Goal: Find contact information: Find contact information

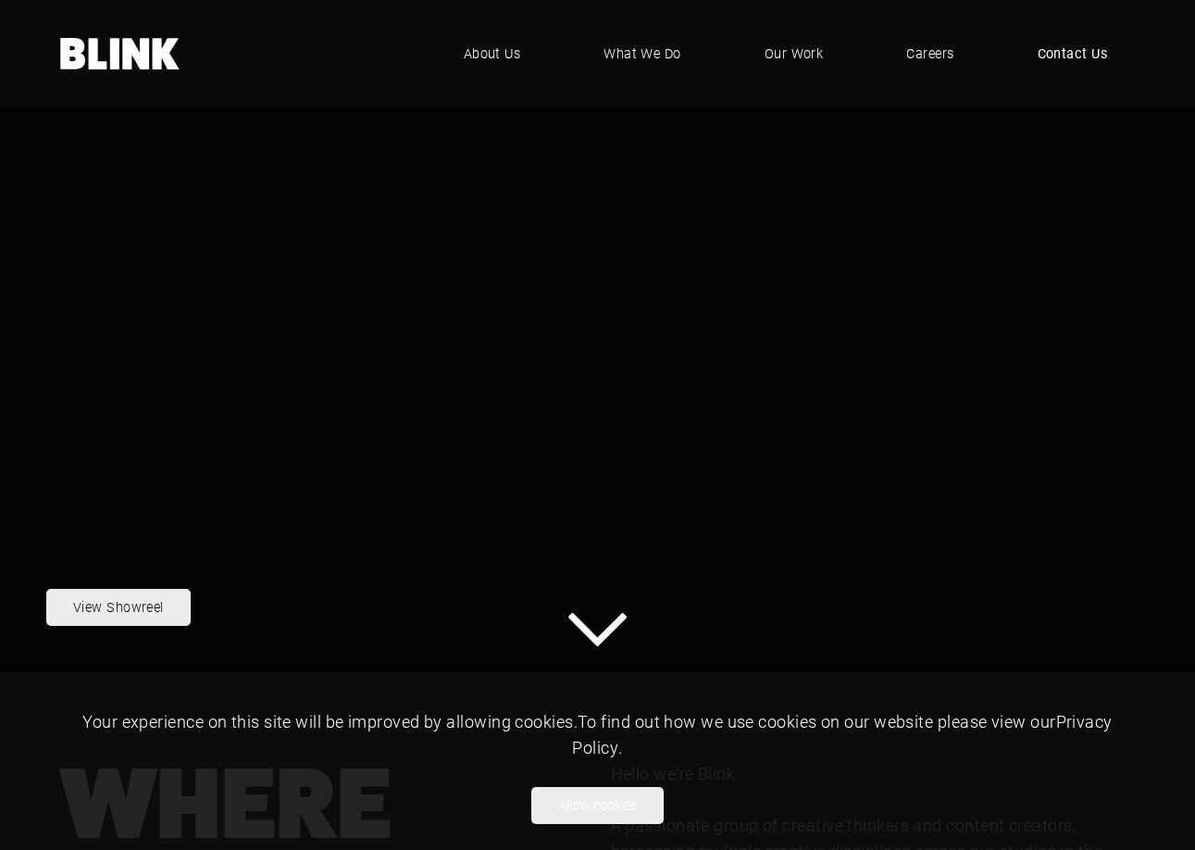
click at [1081, 48] on span "Contact Us" at bounding box center [1073, 54] width 70 height 20
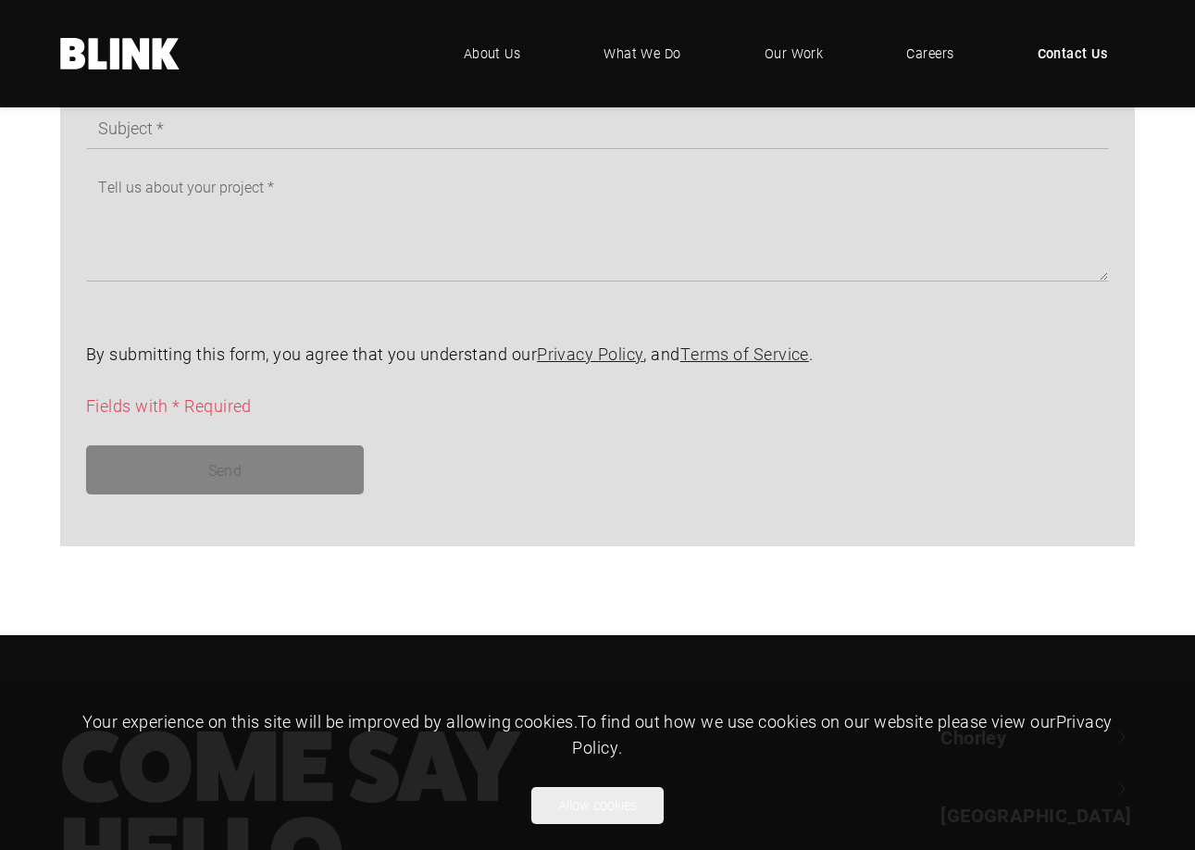
scroll to position [1481, 0]
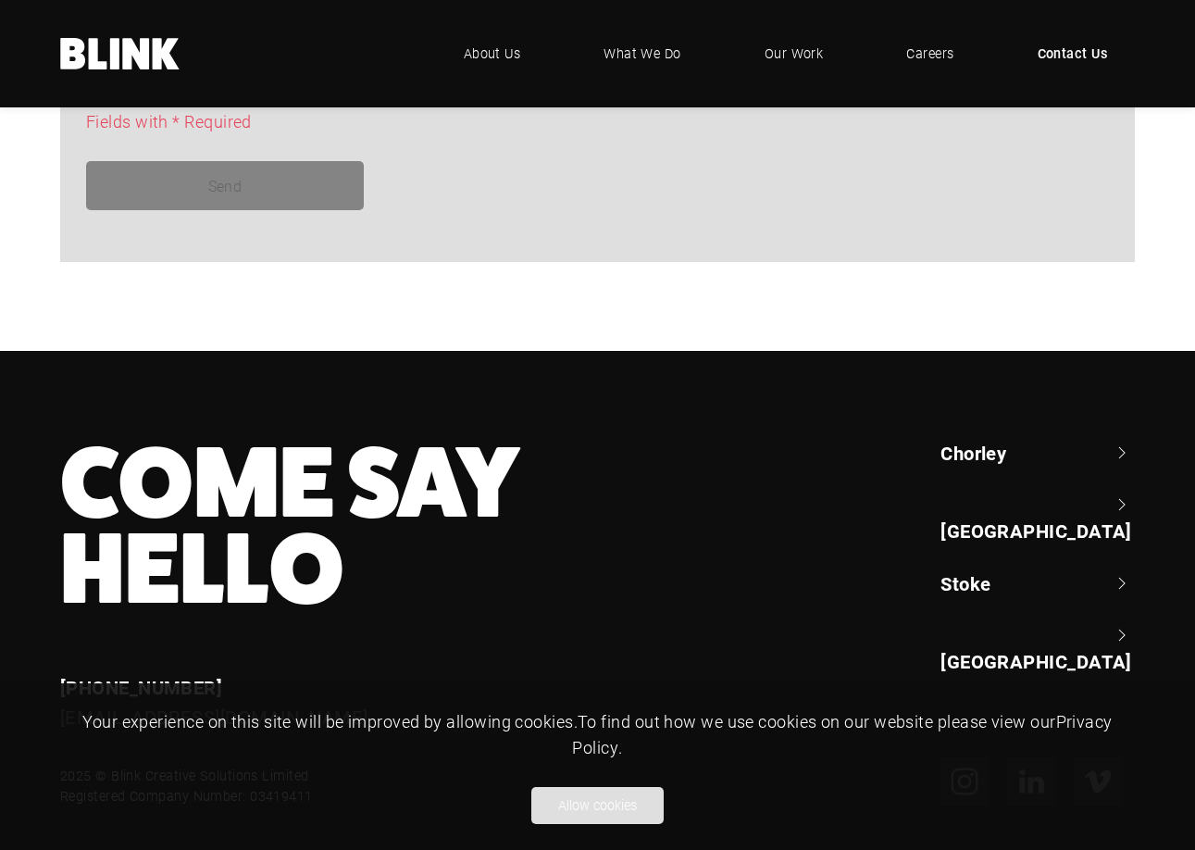
click at [616, 816] on button "Allow cookies" at bounding box center [597, 805] width 132 height 37
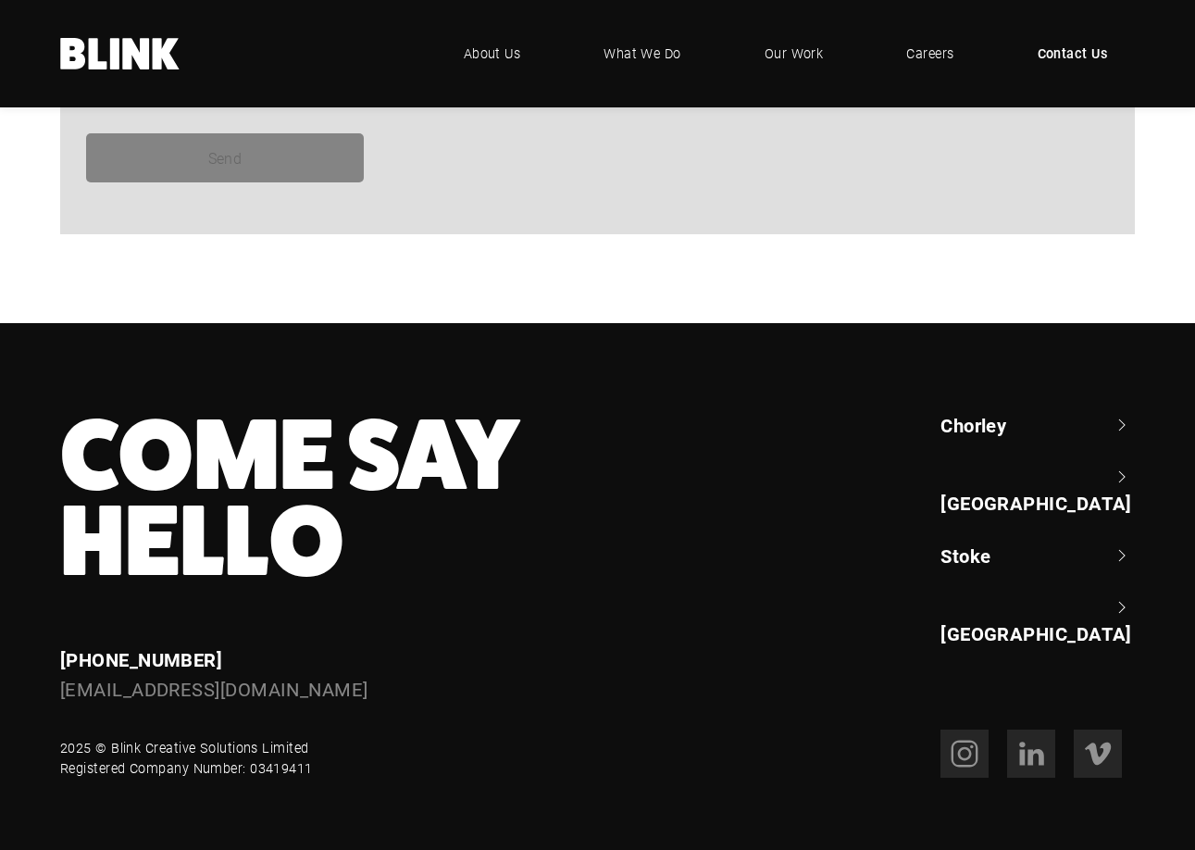
scroll to position [1533, 0]
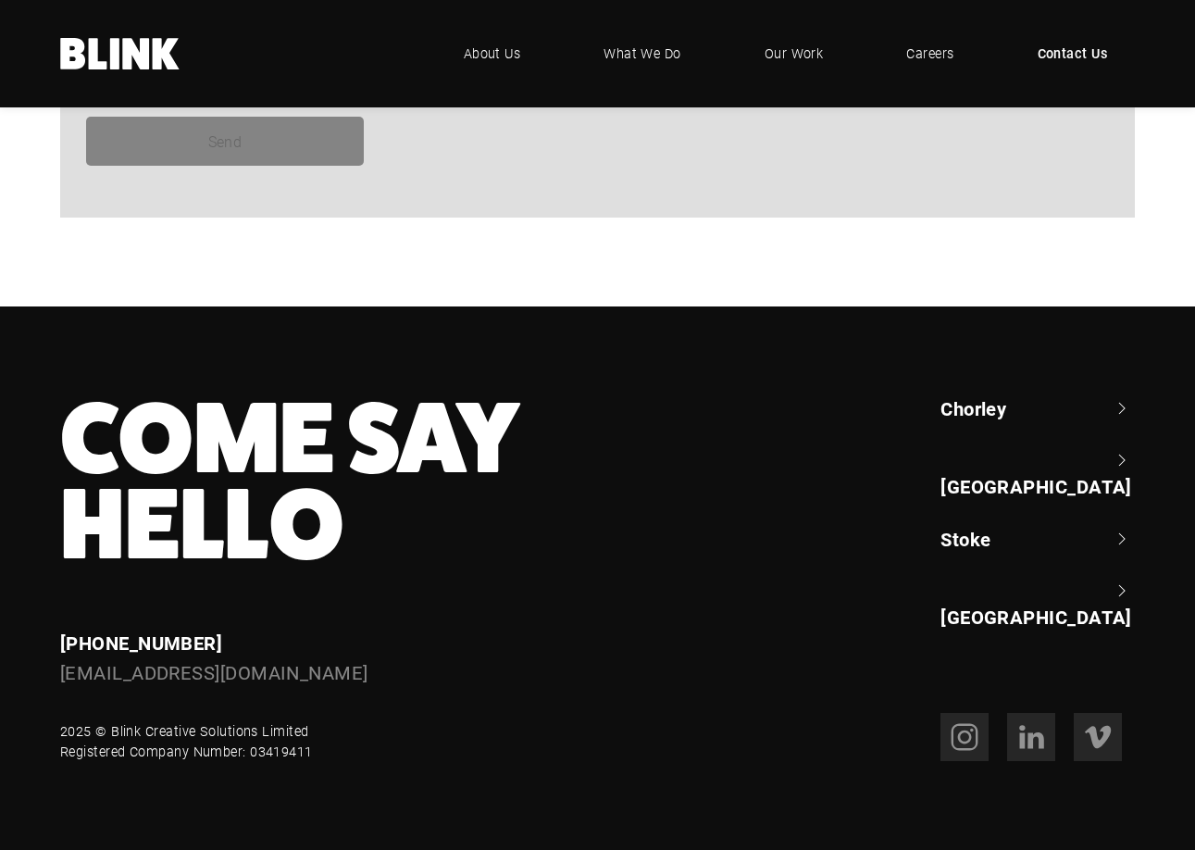
click at [957, 526] on link "Stoke" at bounding box center [1038, 539] width 194 height 26
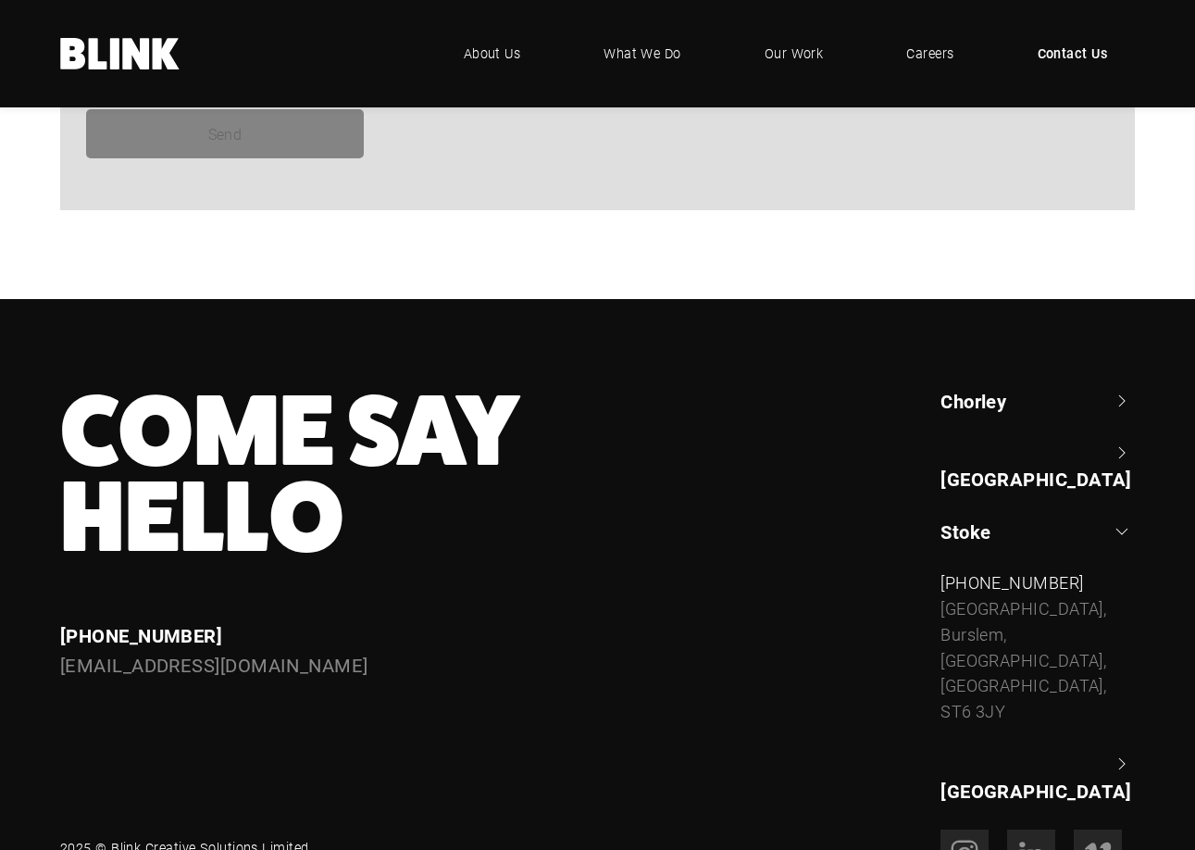
click at [970, 407] on link "Chorley" at bounding box center [1038, 401] width 194 height 26
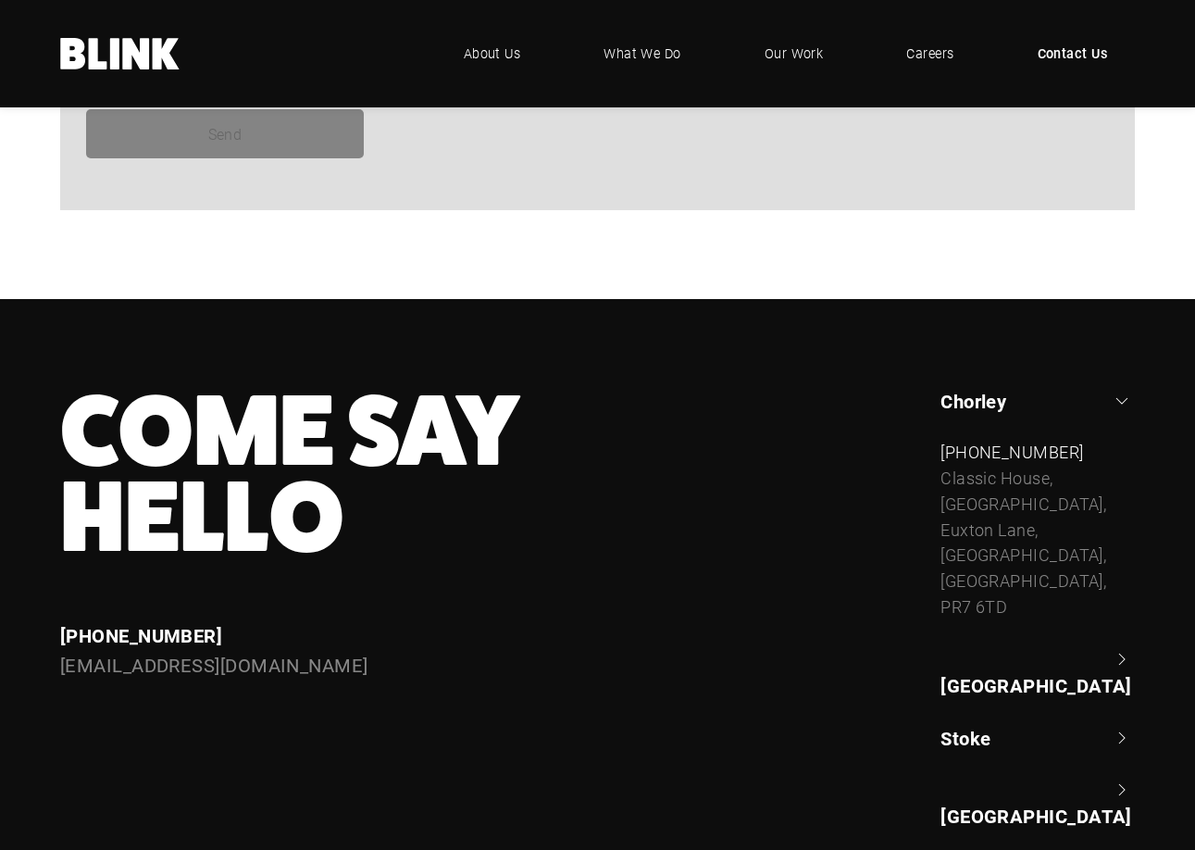
click at [973, 646] on link "[GEOGRAPHIC_DATA]" at bounding box center [1038, 672] width 194 height 53
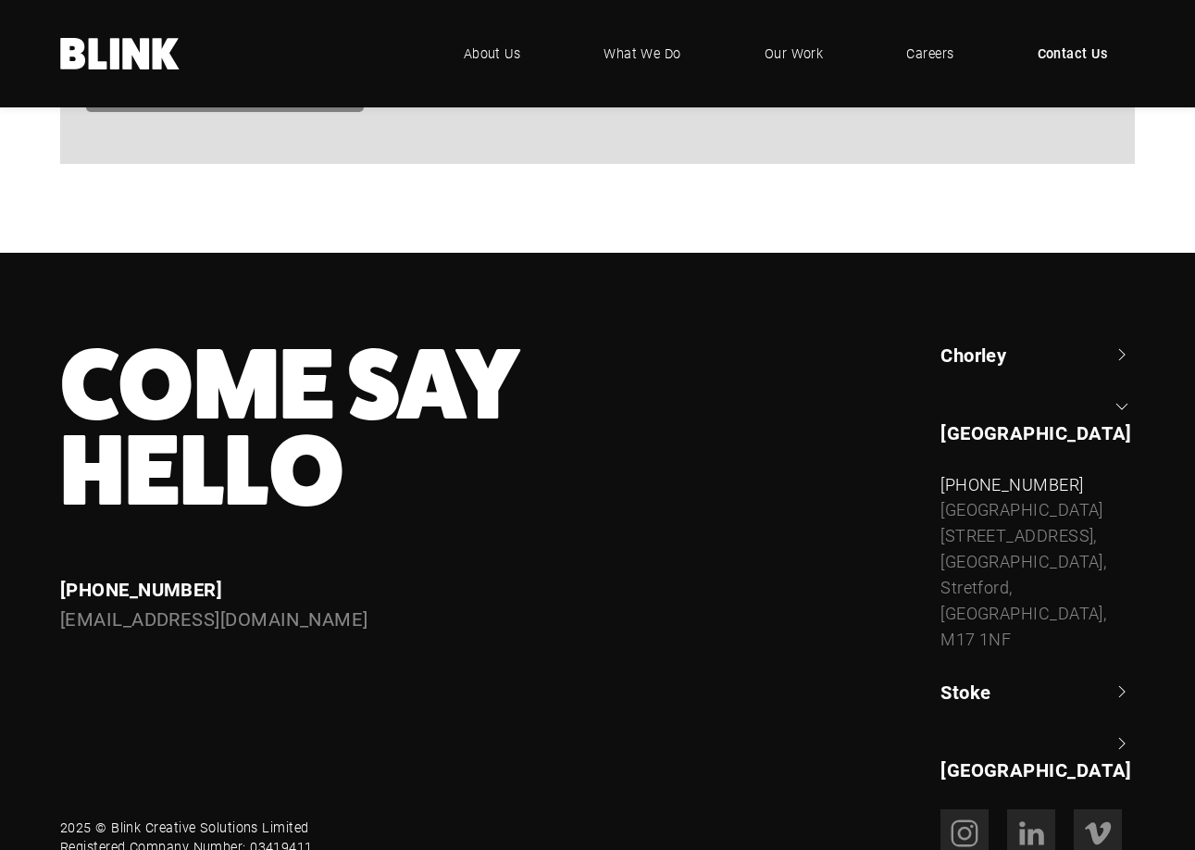
scroll to position [1604, 0]
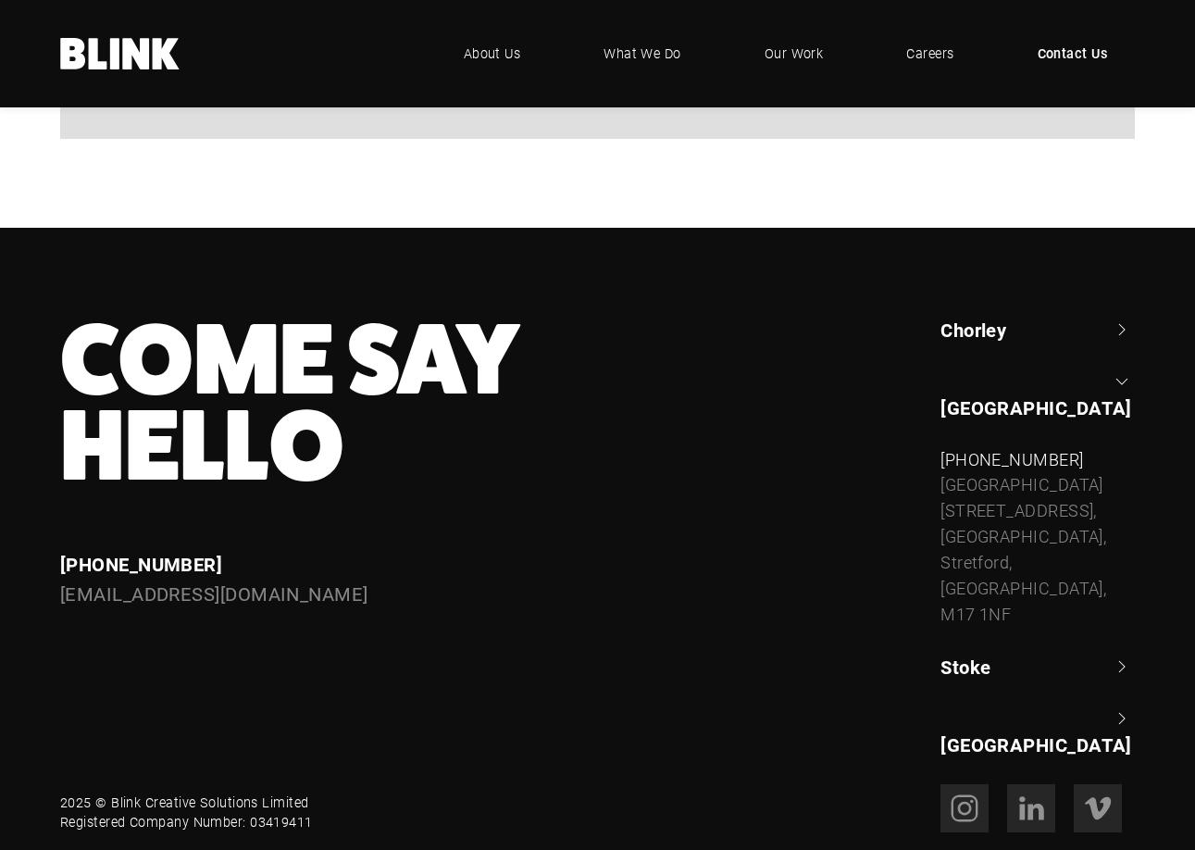
click at [972, 654] on link "Stoke" at bounding box center [1038, 667] width 194 height 26
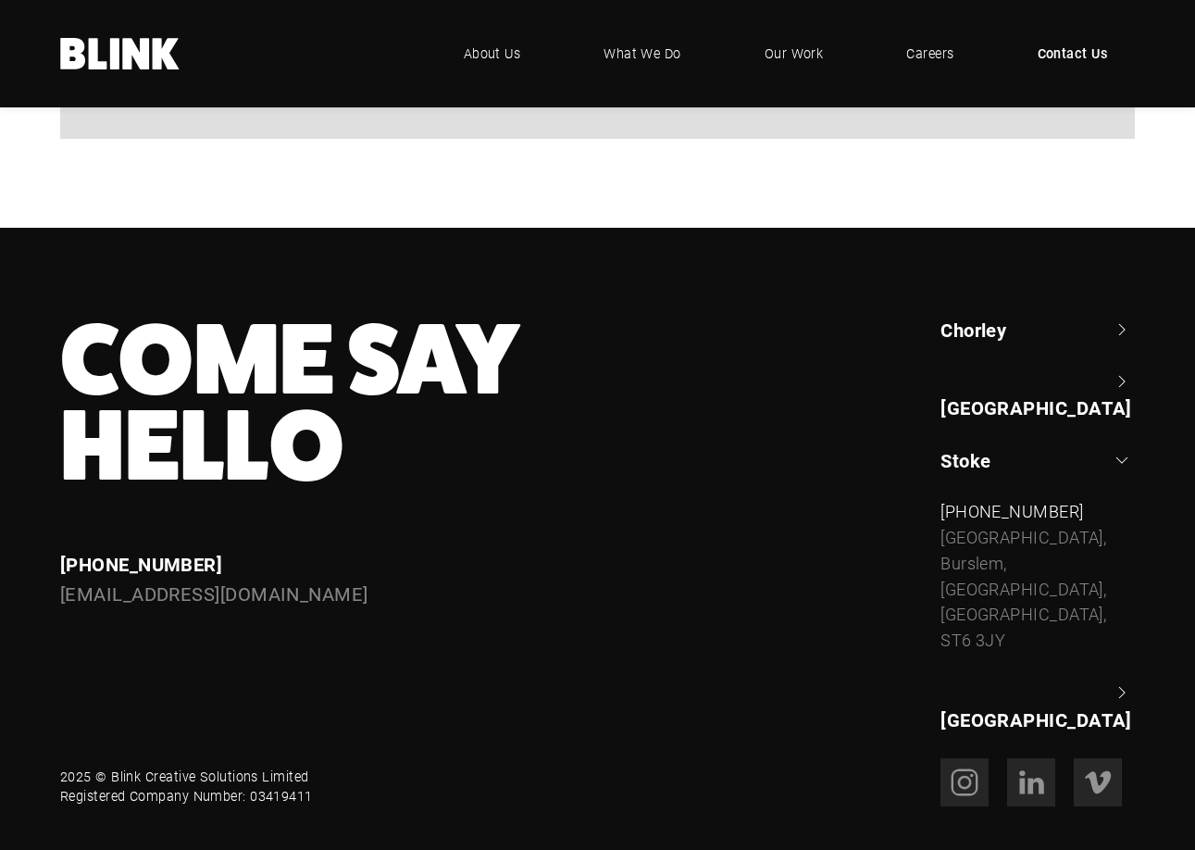
click at [963, 680] on link "[GEOGRAPHIC_DATA]" at bounding box center [1038, 706] width 194 height 53
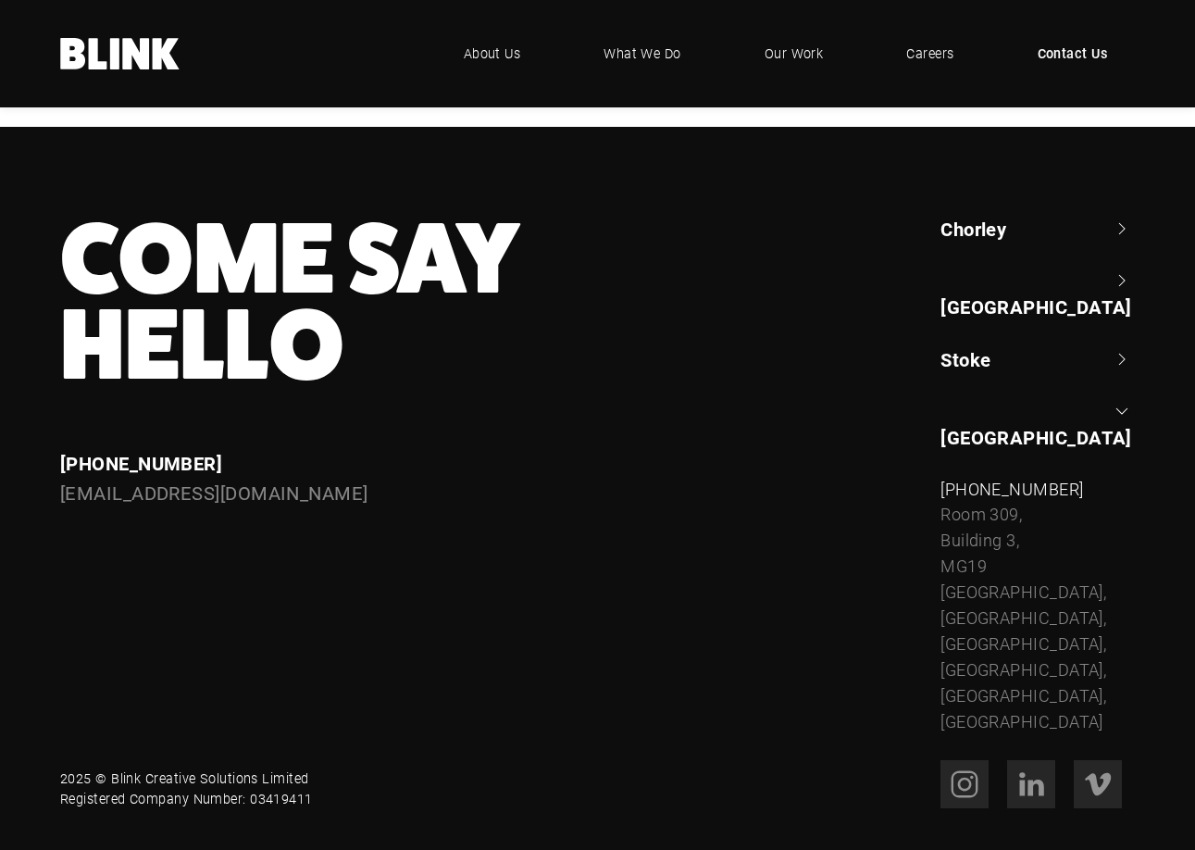
scroll to position [1707, 0]
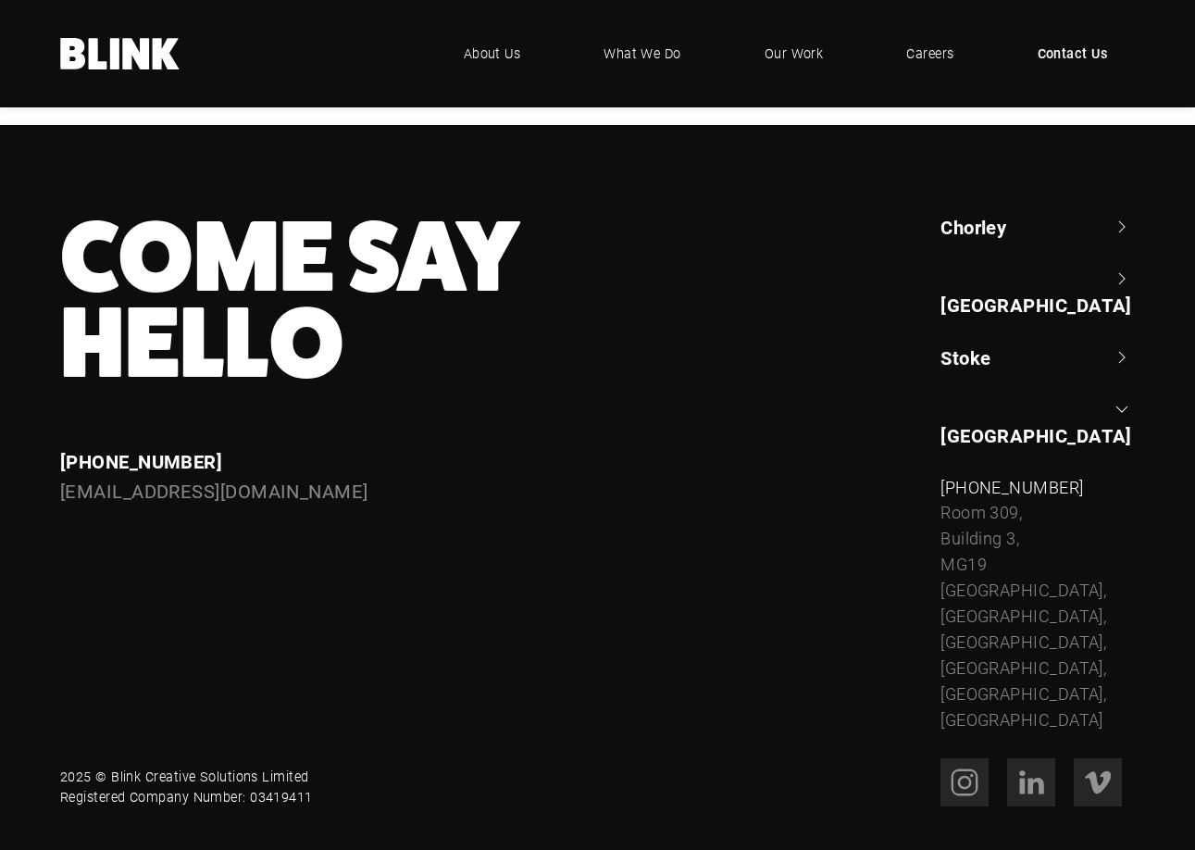
click at [963, 398] on link "[GEOGRAPHIC_DATA]" at bounding box center [1038, 422] width 194 height 53
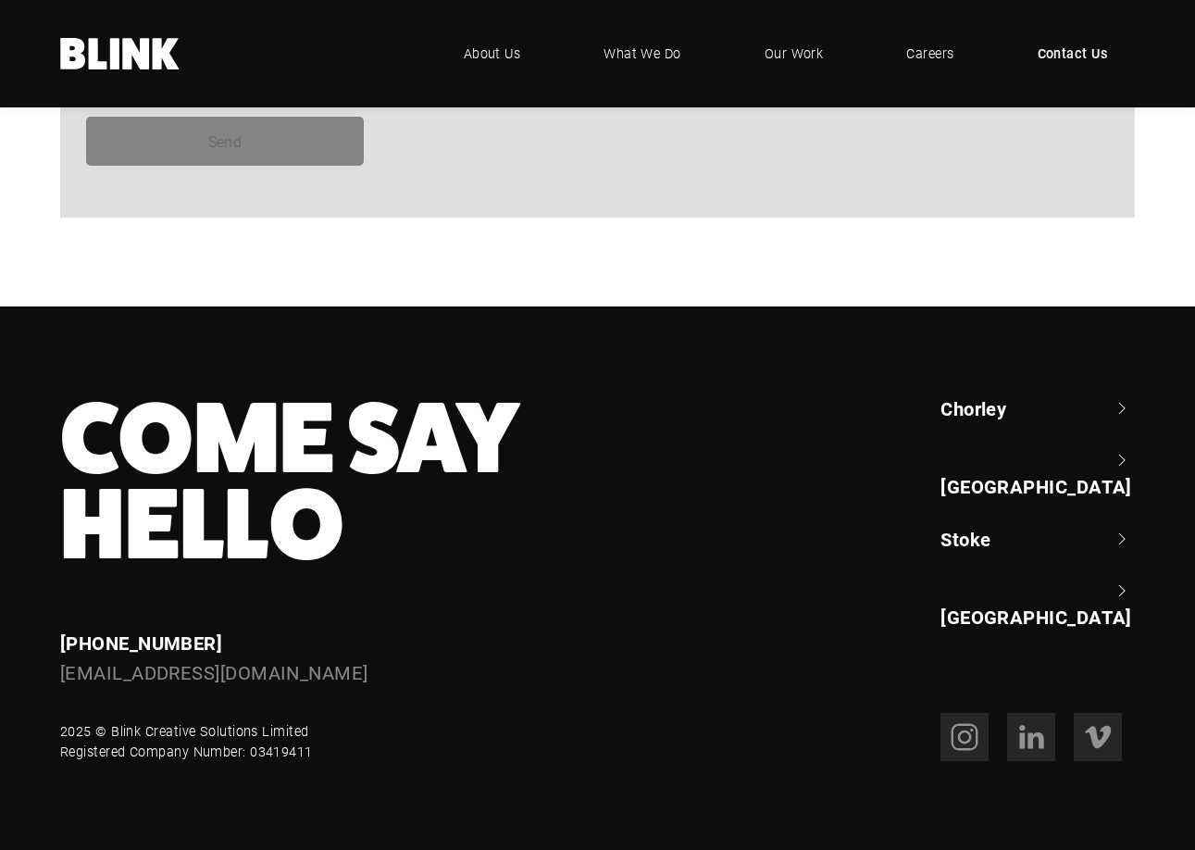
click at [955, 526] on link "Stoke" at bounding box center [1038, 539] width 194 height 26
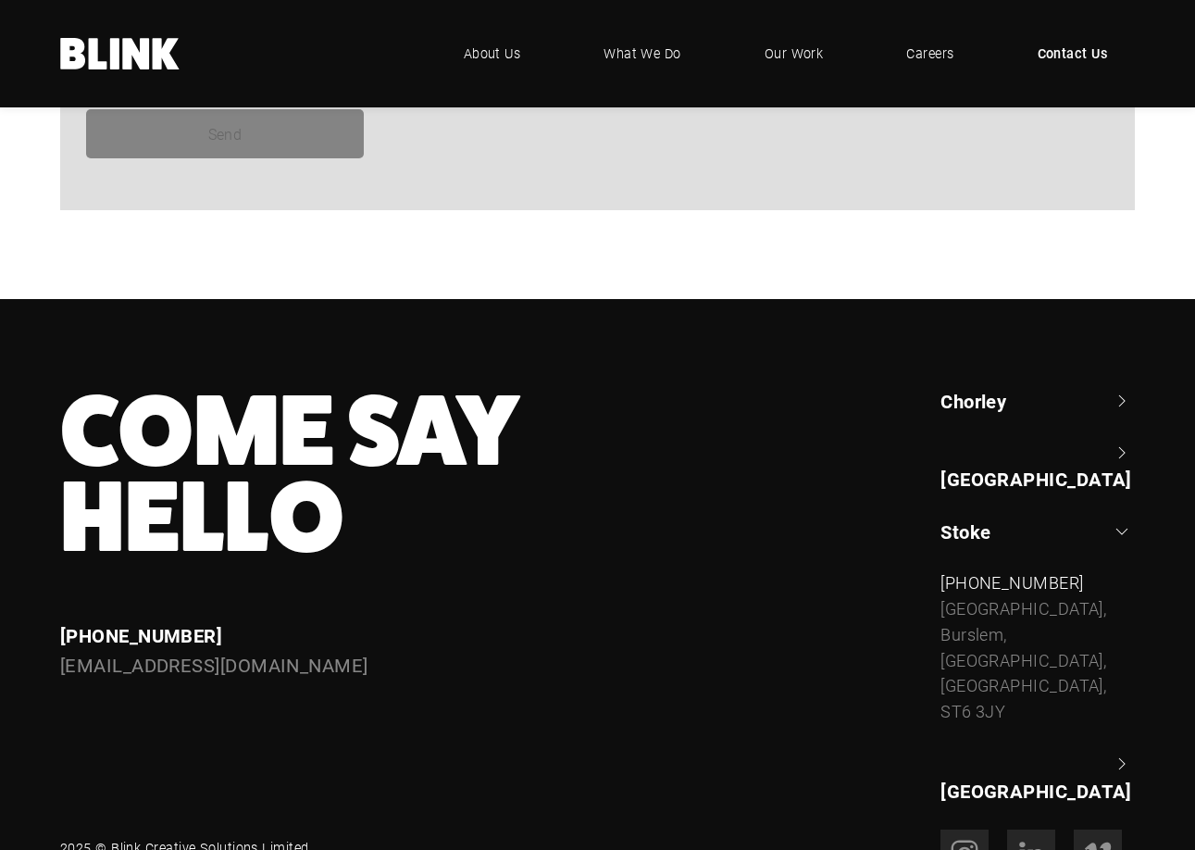
click at [969, 459] on link "[GEOGRAPHIC_DATA]" at bounding box center [1038, 466] width 194 height 53
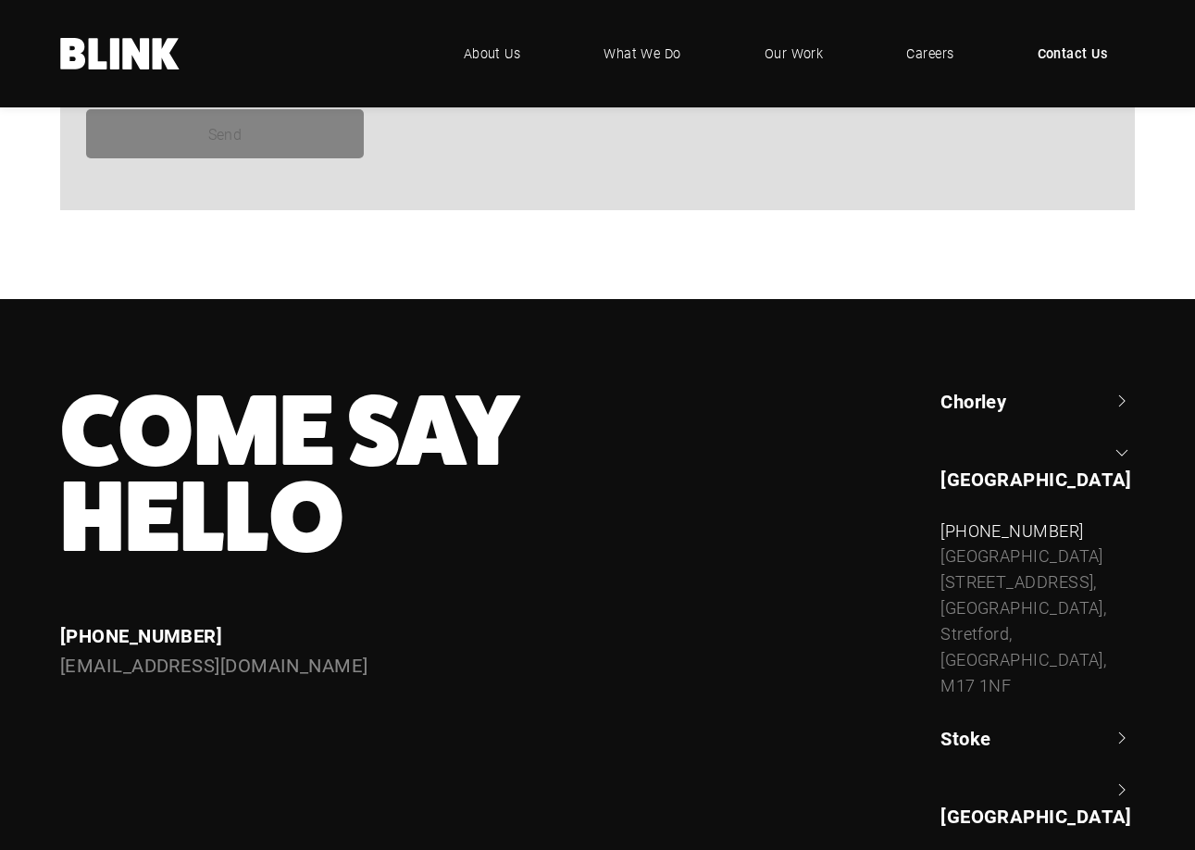
click at [973, 401] on link "Chorley" at bounding box center [1038, 401] width 194 height 26
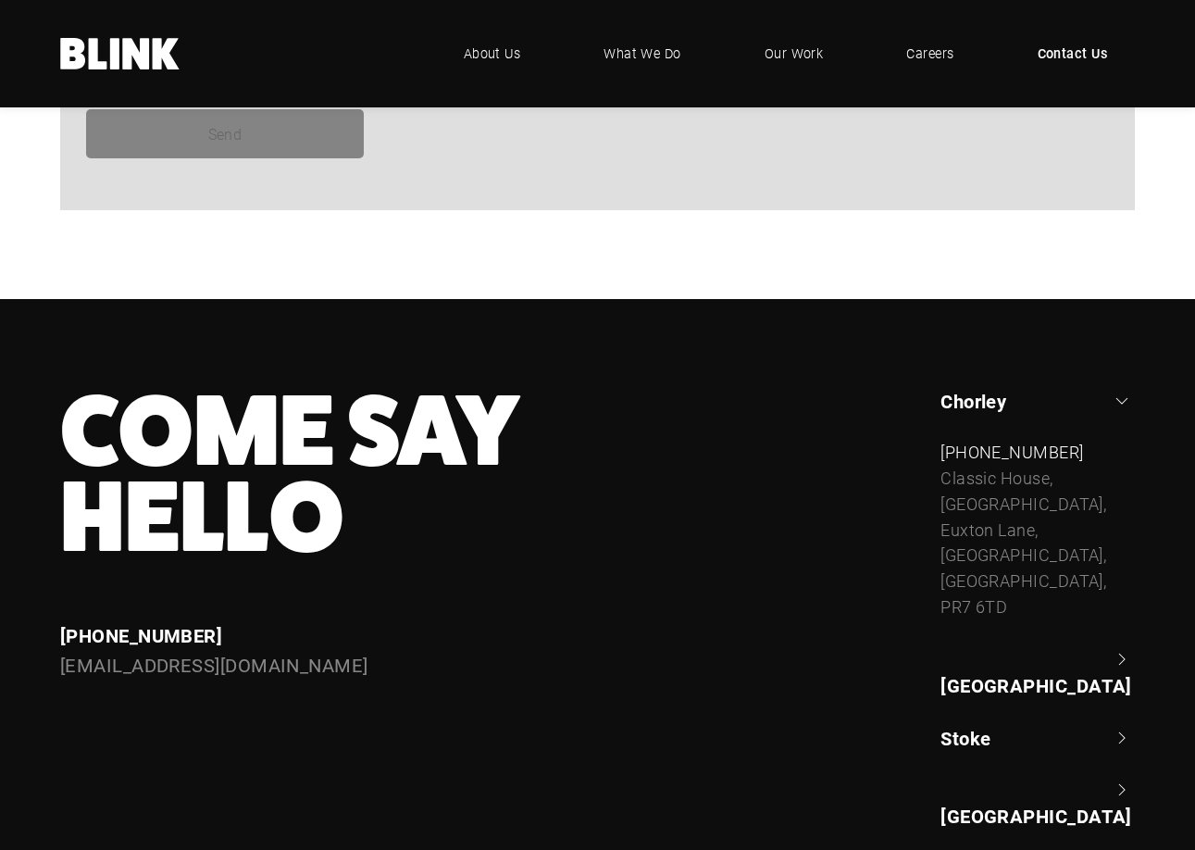
click at [968, 406] on link "Chorley" at bounding box center [1038, 401] width 194 height 26
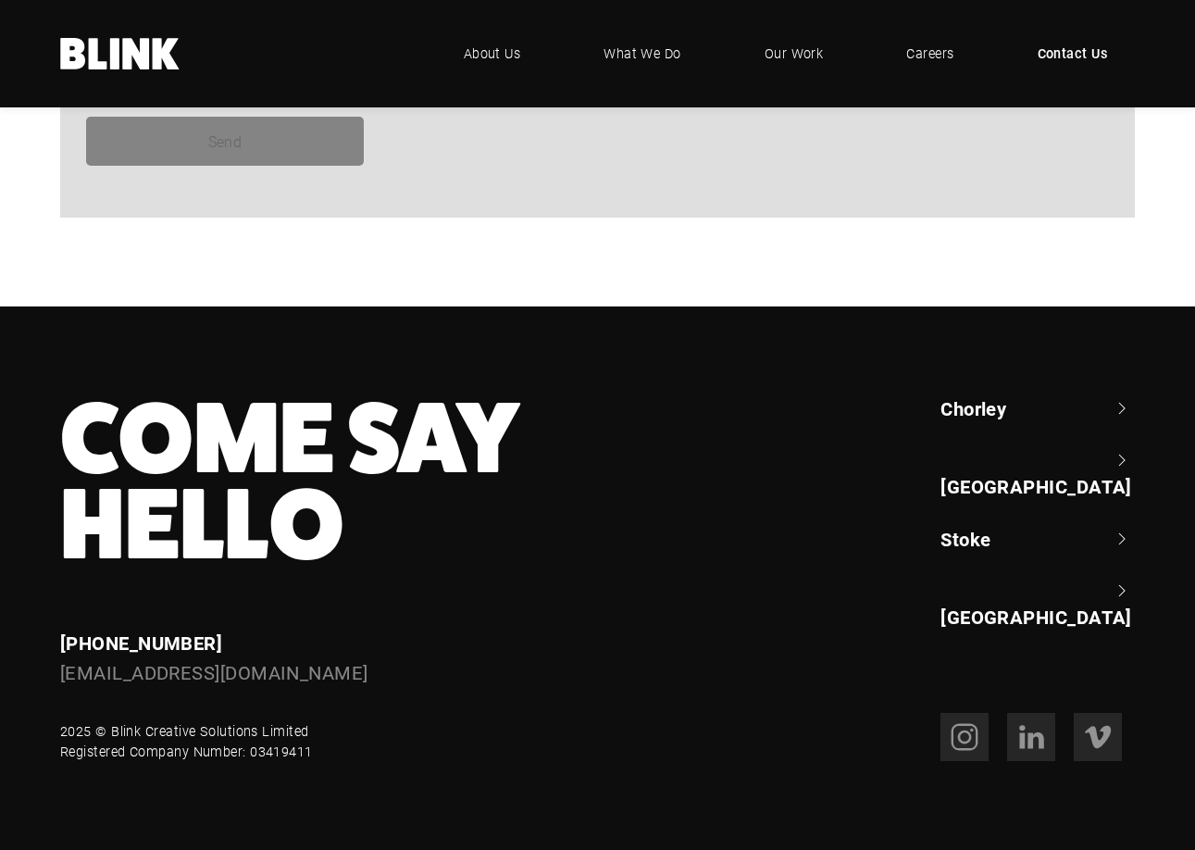
click at [981, 526] on link "Stoke" at bounding box center [1038, 539] width 194 height 26
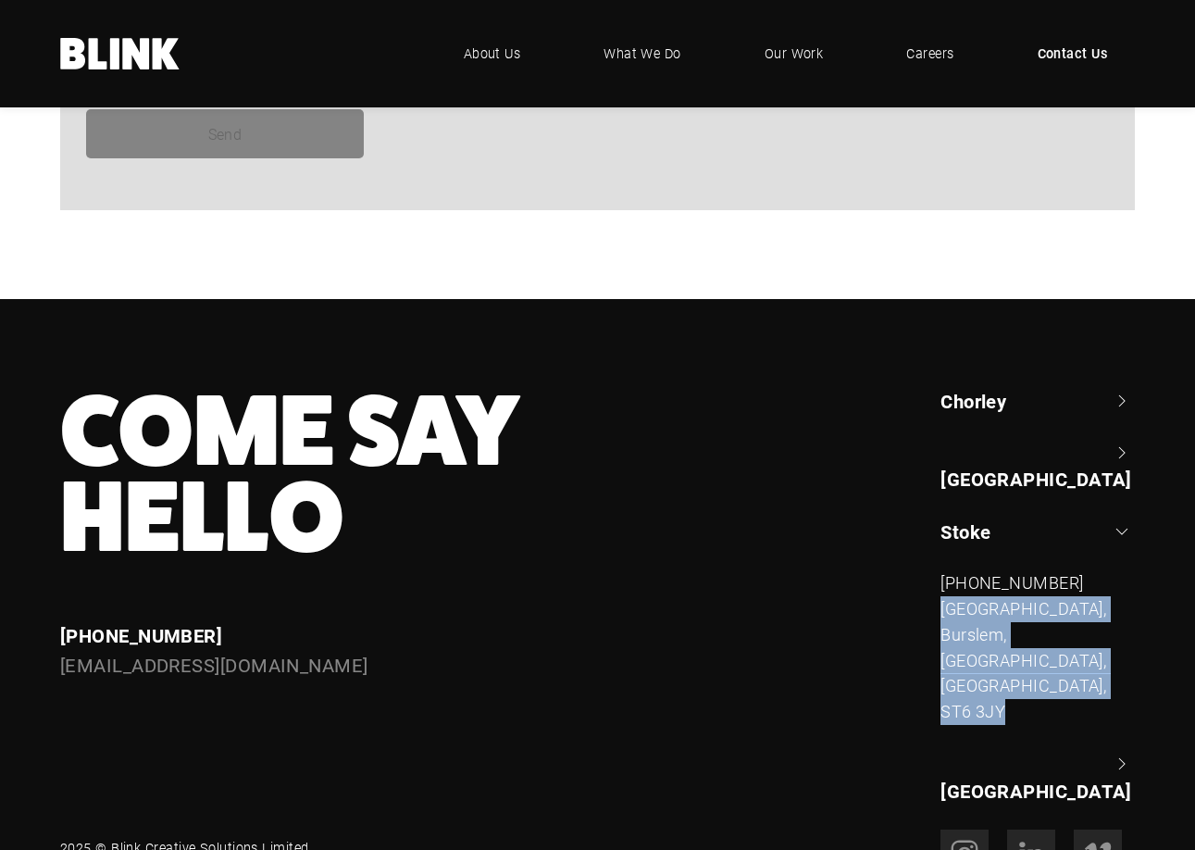
drag, startPoint x: 950, startPoint y: 595, endPoint x: 1066, endPoint y: 698, distance: 154.8
click at [1066, 698] on div "[STREET_ADDRESS]" at bounding box center [1038, 660] width 194 height 129
click at [525, 55] on link "About Us" at bounding box center [492, 54] width 113 height 56
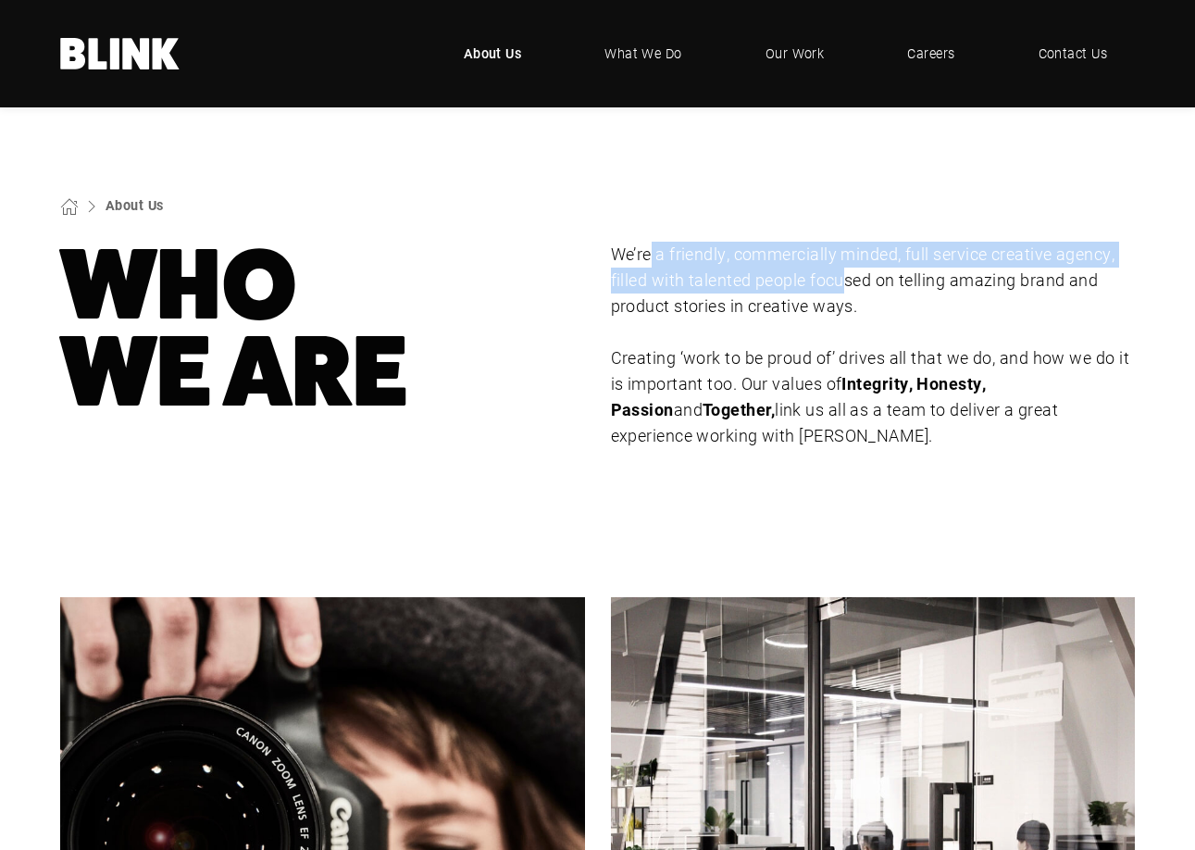
drag, startPoint x: 777, startPoint y: 237, endPoint x: 851, endPoint y: 268, distance: 80.1
click at [847, 284] on section "About Us Who We Are We’re a friendly, commercially minded, full service creativ…" at bounding box center [597, 322] width 1195 height 430
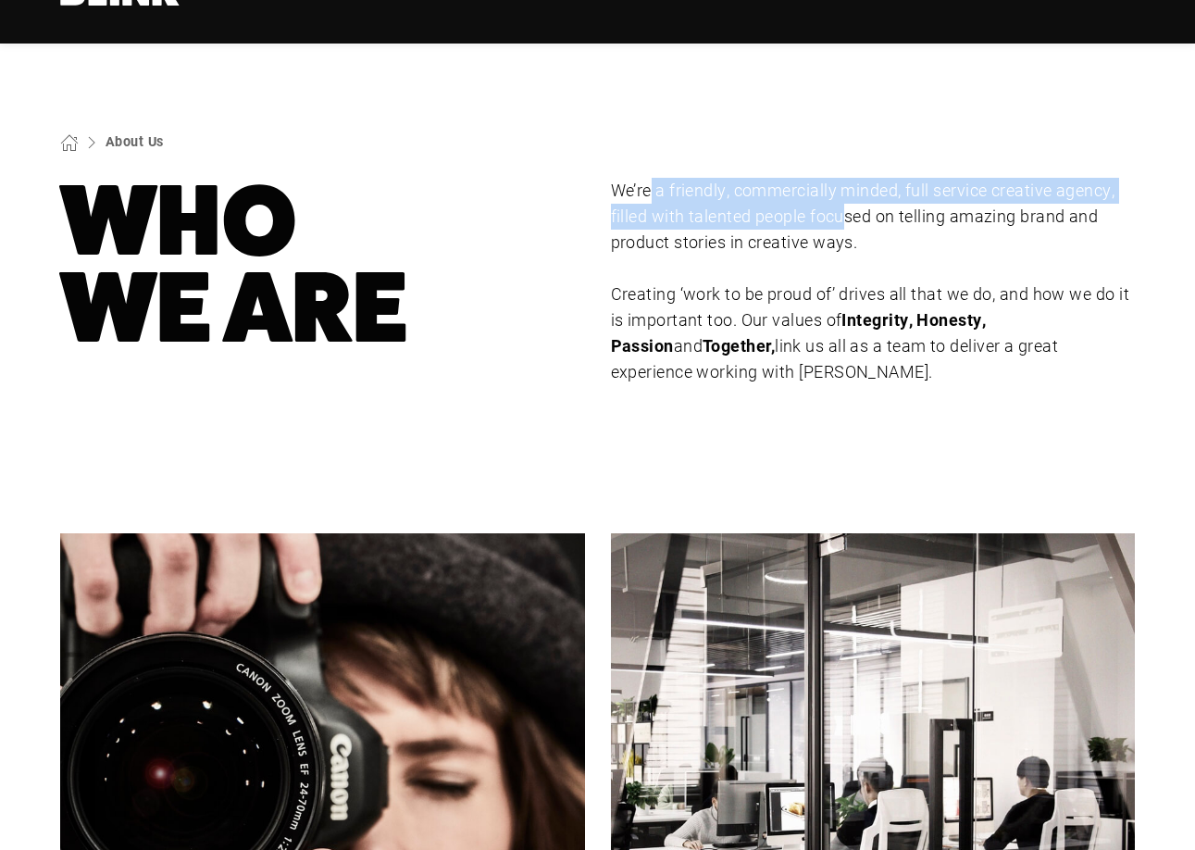
scroll to position [93, 0]
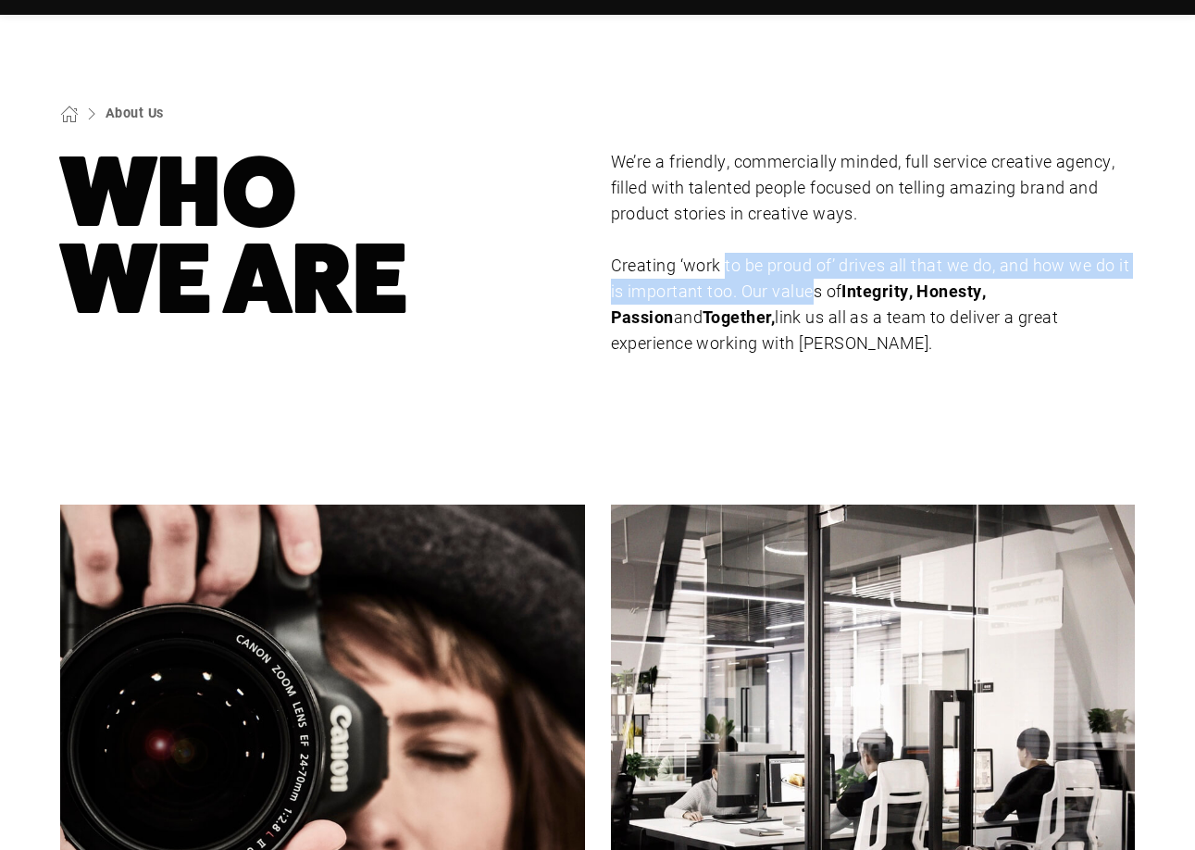
drag, startPoint x: 726, startPoint y: 257, endPoint x: 835, endPoint y: 297, distance: 116.3
click at [818, 302] on p "Creating ‘work to be proud of’ drives all that we do, and how we do it is impor…" at bounding box center [873, 305] width 525 height 104
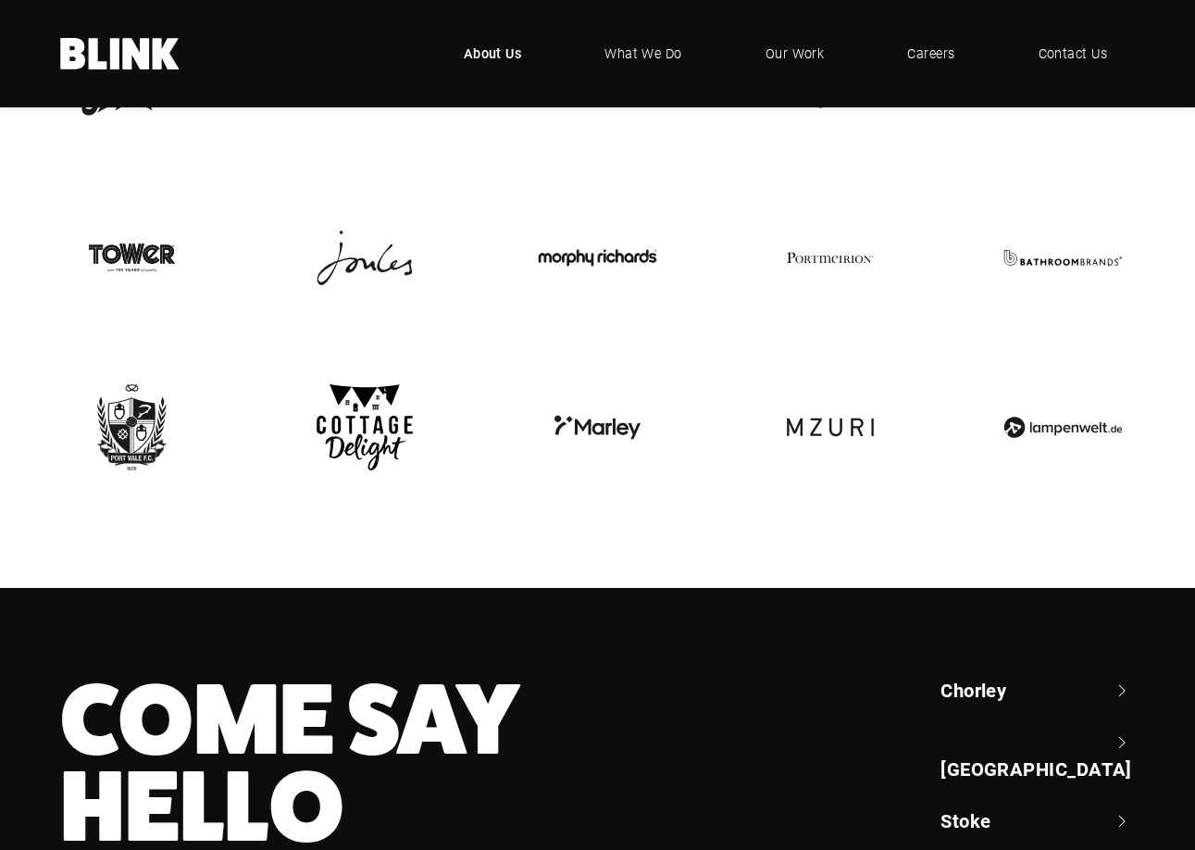
scroll to position [3901, 0]
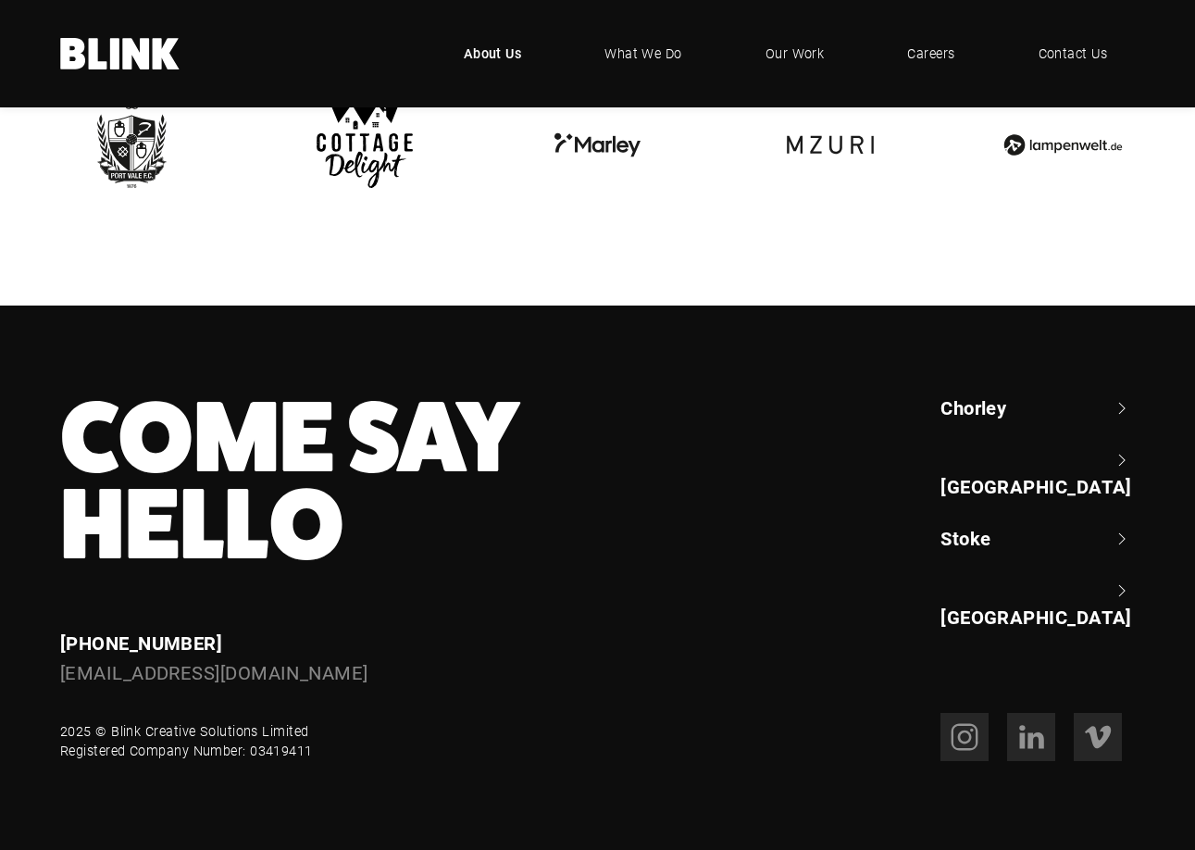
click at [967, 525] on link "Stoke" at bounding box center [1038, 538] width 194 height 26
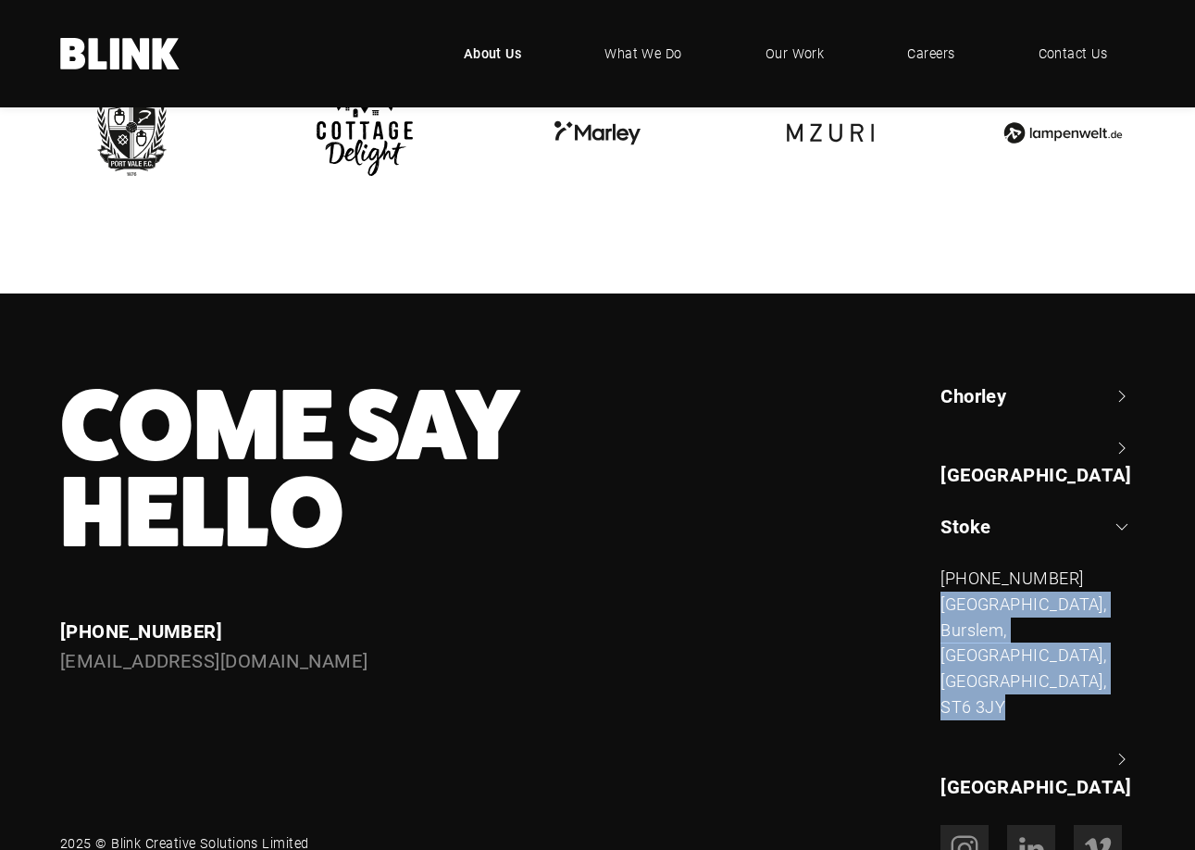
drag, startPoint x: 938, startPoint y: 592, endPoint x: 1023, endPoint y: 693, distance: 132.8
click at [1023, 693] on div "[GEOGRAPHIC_DATA] +44 (0) 1257 264 [STREET_ADDRESS] [PHONE_NUMBER] [STREET_ADDR…" at bounding box center [1025, 590] width 220 height 416
copy div "[STREET_ADDRESS]"
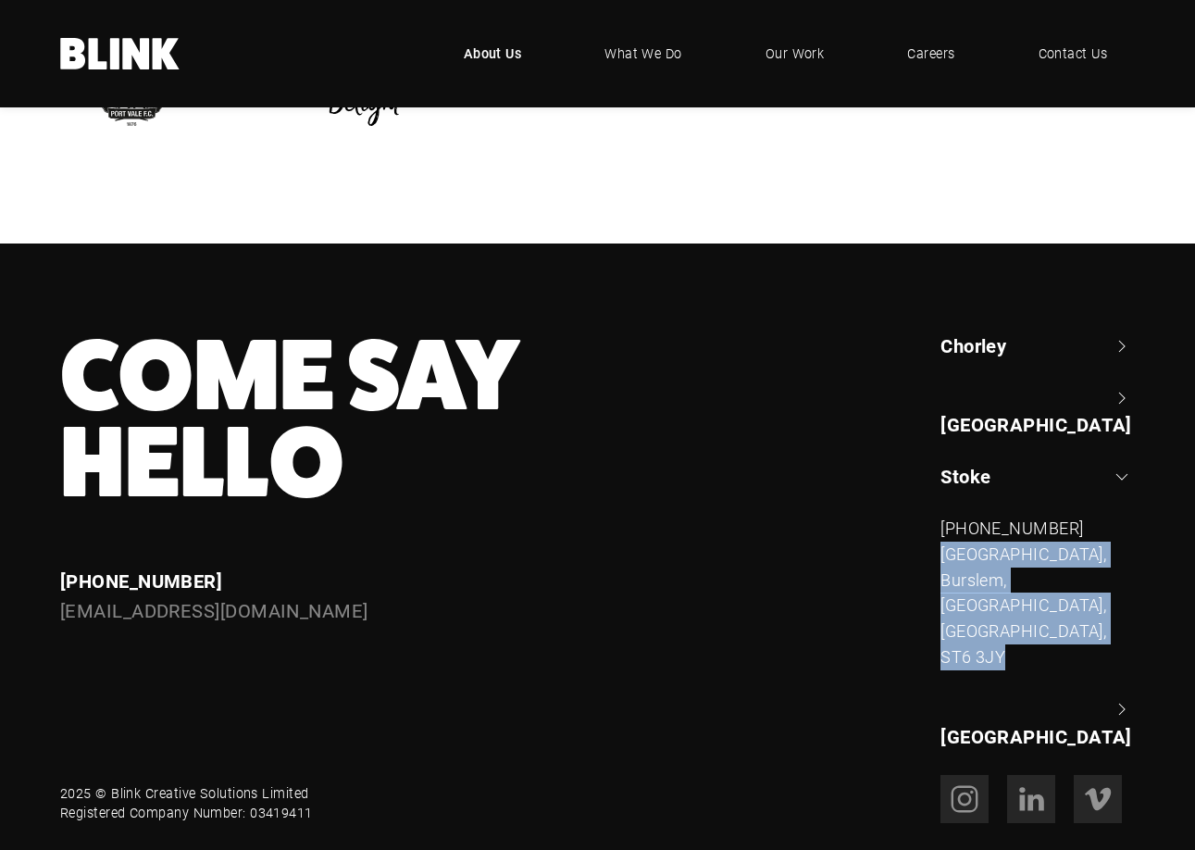
scroll to position [3973, 0]
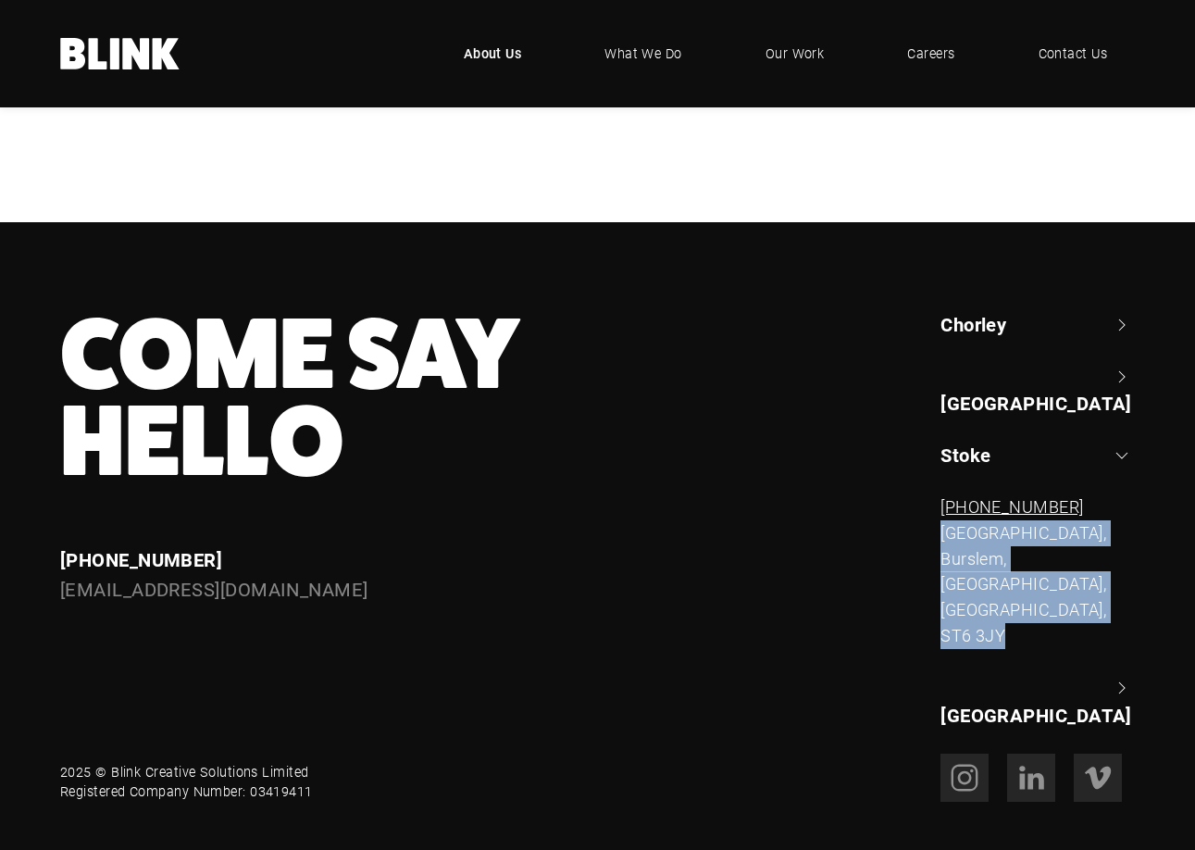
drag, startPoint x: 1123, startPoint y: 491, endPoint x: 1003, endPoint y: 482, distance: 120.6
click at [1003, 494] on div "[PHONE_NUMBER]" at bounding box center [1038, 507] width 194 height 26
copy link "1782 525 530"
click at [984, 332] on link "Chorley" at bounding box center [1038, 324] width 194 height 26
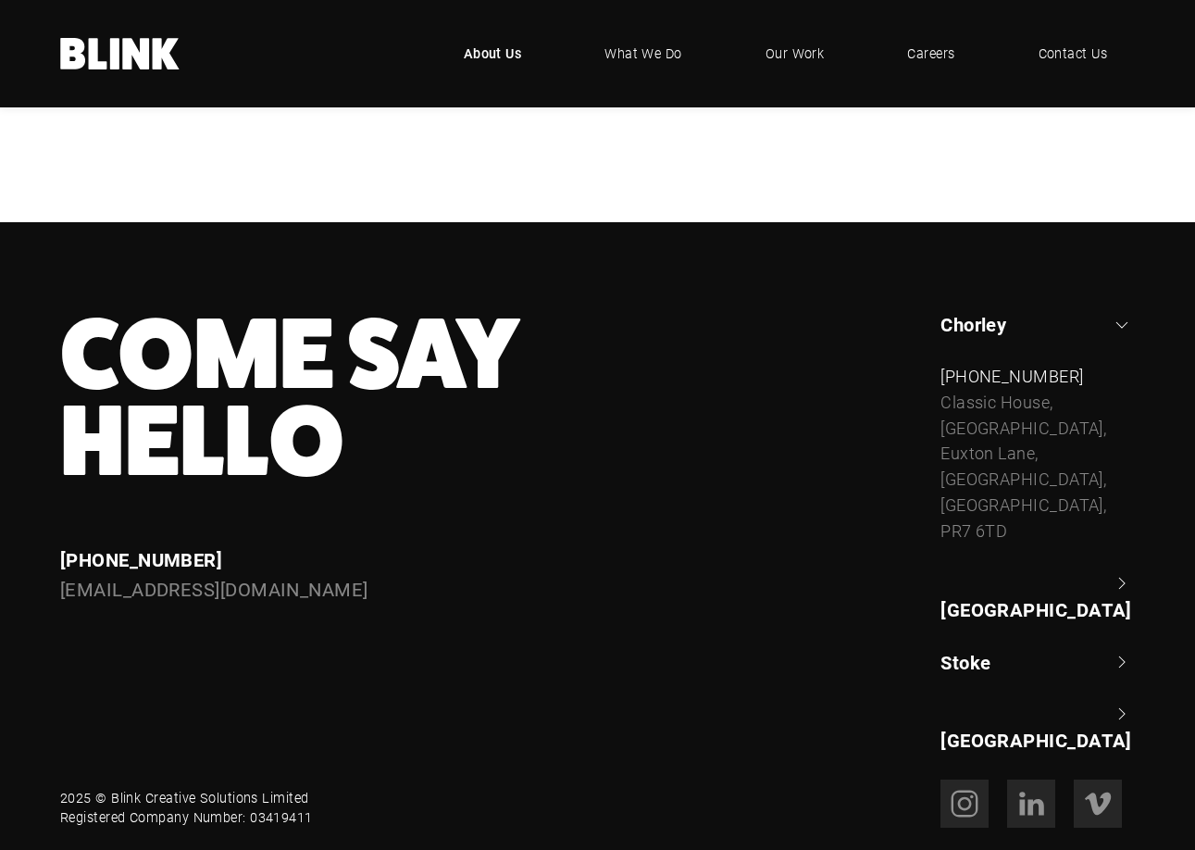
click at [966, 579] on link "[GEOGRAPHIC_DATA]" at bounding box center [1038, 596] width 194 height 53
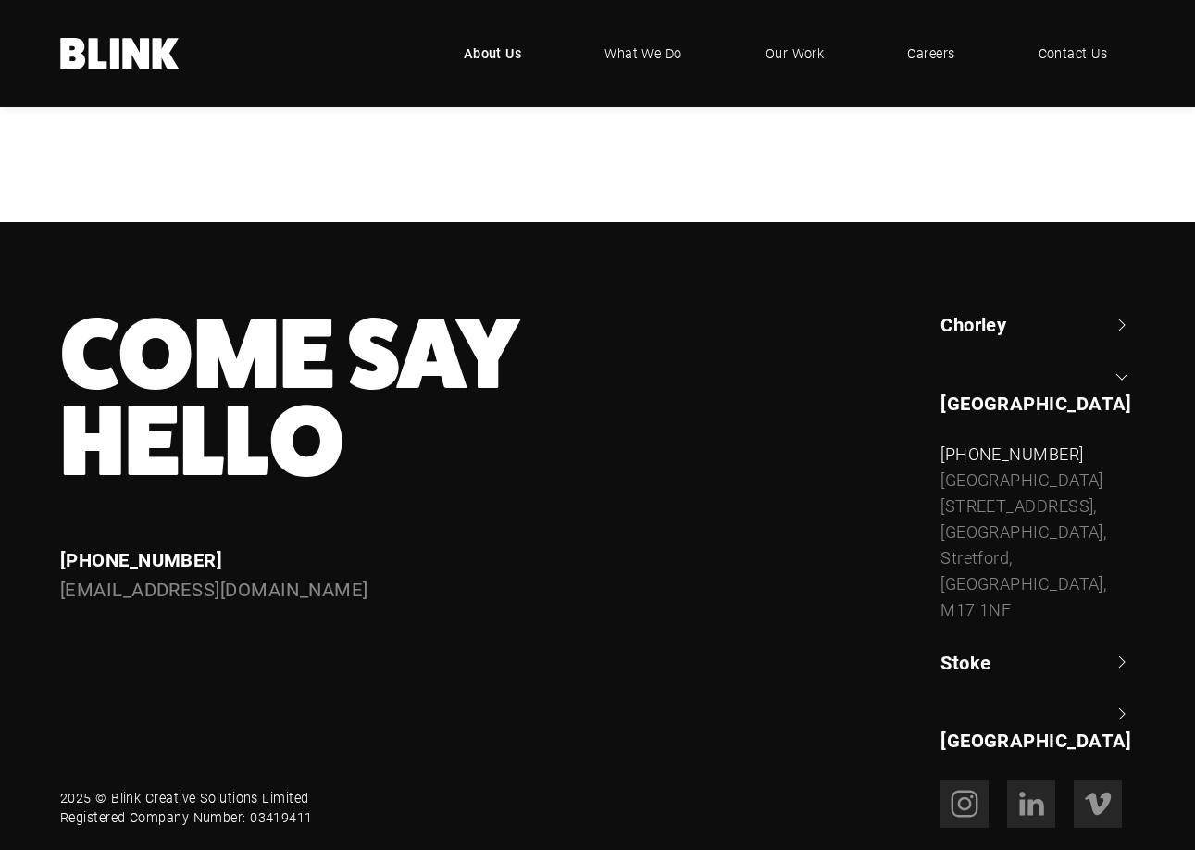
click at [971, 649] on link "Stoke" at bounding box center [1038, 662] width 194 height 26
